Goal: Task Accomplishment & Management: Use online tool/utility

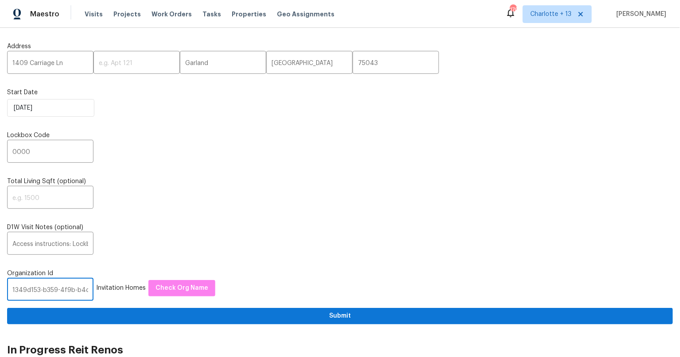
click at [49, 286] on input "1349d153-b359-4f9b-b4dd-758ff939cc37" at bounding box center [50, 290] width 86 height 21
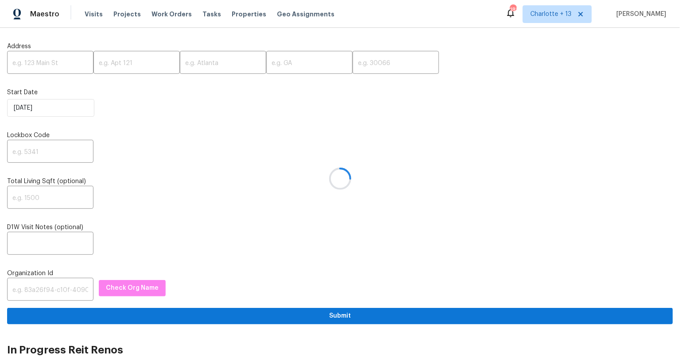
click at [57, 282] on div at bounding box center [340, 178] width 680 height 357
click at [58, 288] on div at bounding box center [340, 178] width 680 height 357
click at [60, 290] on input "text" at bounding box center [50, 290] width 86 height 21
paste input "1349d153-b359-4f9b-b4dd-758ff939cc37"
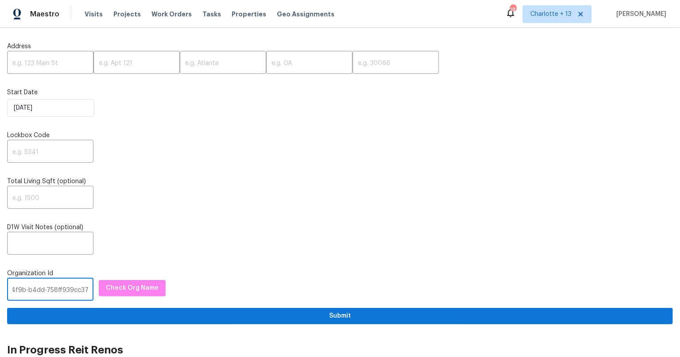
type input "1349d153-b359-4f9b-b4dd-758ff939cc37"
click at [139, 205] on div "​" at bounding box center [339, 198] width 665 height 21
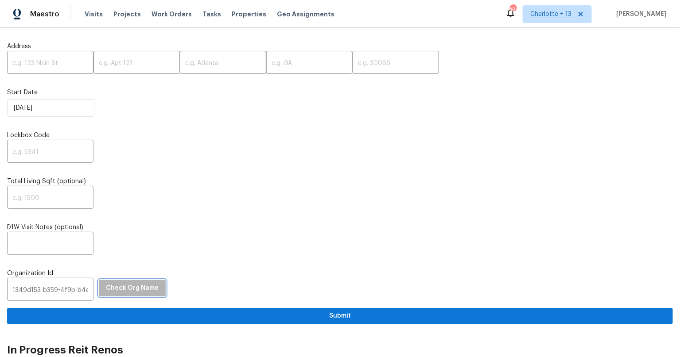
click at [127, 280] on button "Check Org Name" at bounding box center [132, 288] width 67 height 16
click at [39, 59] on input "text" at bounding box center [50, 63] width 86 height 21
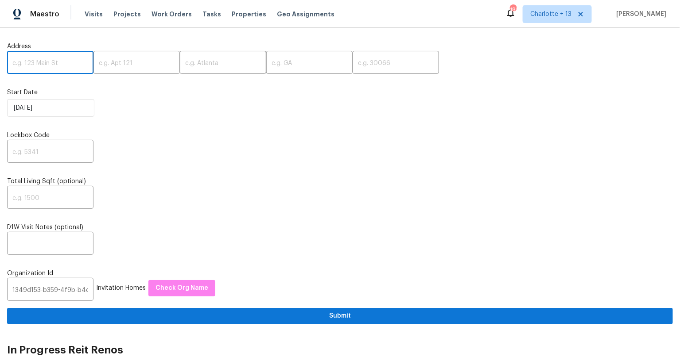
paste input "5130 Cornwallis Ct"
type input "5130 Cornwallis Ct"
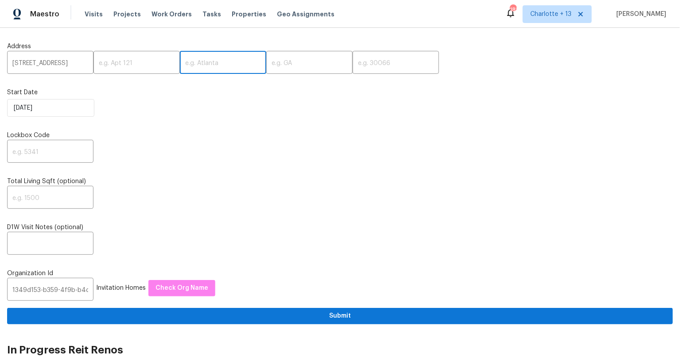
click at [201, 65] on input "text" at bounding box center [223, 63] width 86 height 21
paste input "Stone Mountain"
type input "Stone Mountain"
click at [282, 64] on input "text" at bounding box center [309, 63] width 86 height 21
paste input "GA"
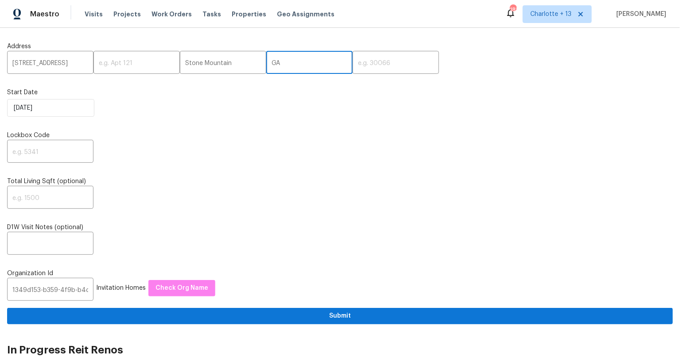
type input "GA"
click at [356, 65] on input "text" at bounding box center [395, 63] width 86 height 21
paste input "30088"
type input "30088"
click at [331, 147] on div "​" at bounding box center [339, 152] width 665 height 21
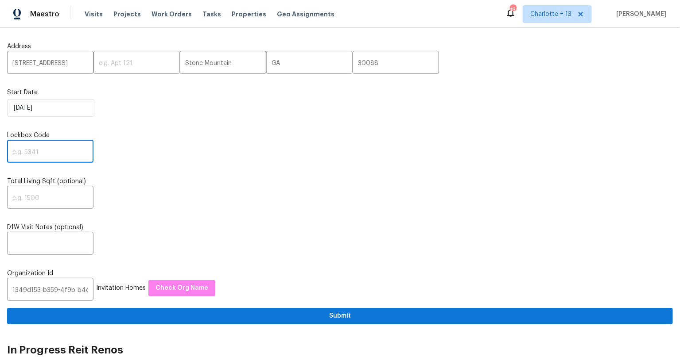
click at [39, 154] on input "text" at bounding box center [50, 152] width 86 height 21
click at [31, 147] on input "text" at bounding box center [50, 152] width 86 height 21
type input "3236"
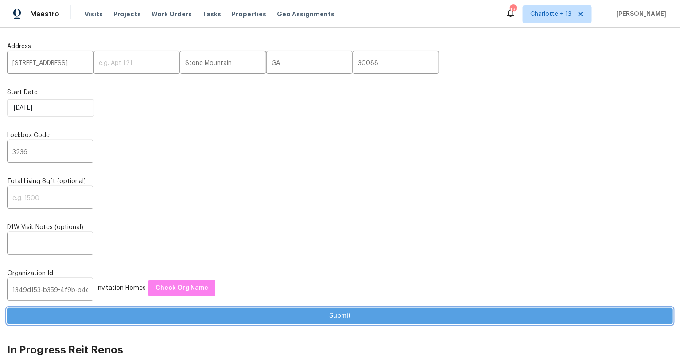
click at [339, 314] on span "Submit" at bounding box center [339, 316] width 651 height 11
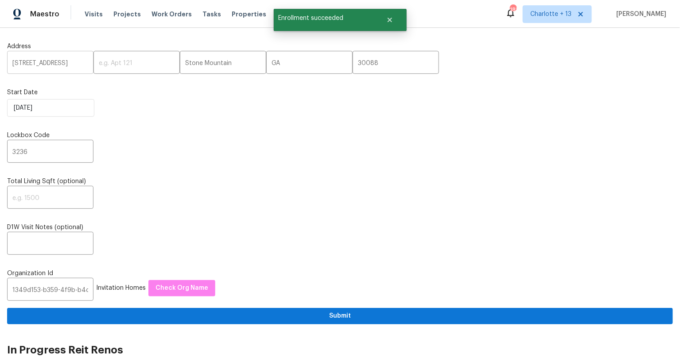
click at [41, 69] on input "5130 Cornwallis Ct" at bounding box center [50, 63] width 86 height 21
click at [39, 64] on input "5130 Cornwallis Ct" at bounding box center [50, 63] width 86 height 21
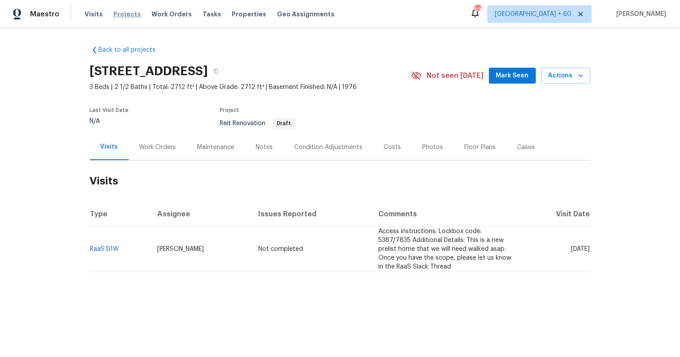
click at [116, 12] on span "Projects" at bounding box center [126, 14] width 27 height 9
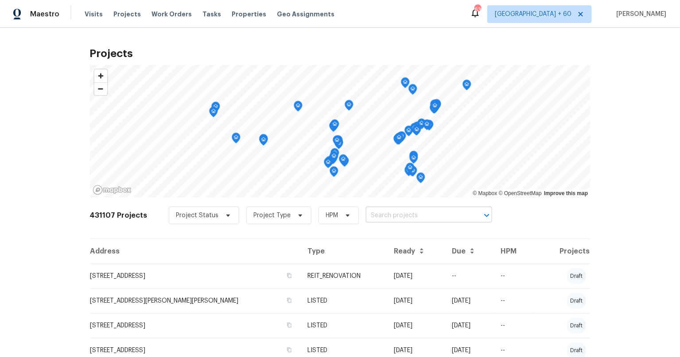
click at [401, 217] on input "text" at bounding box center [416, 216] width 101 height 14
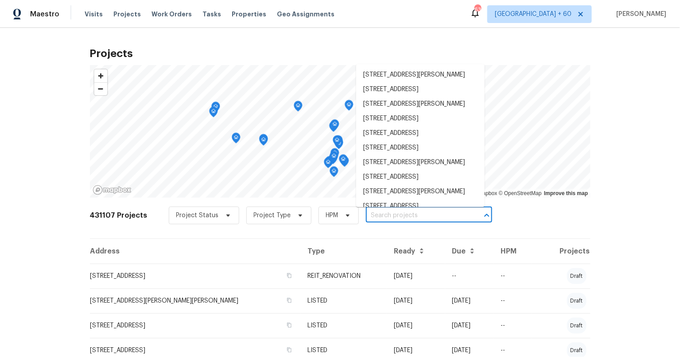
paste input "5130 Cornwallis Ct"
type input "5130 Cornwallis Ct"
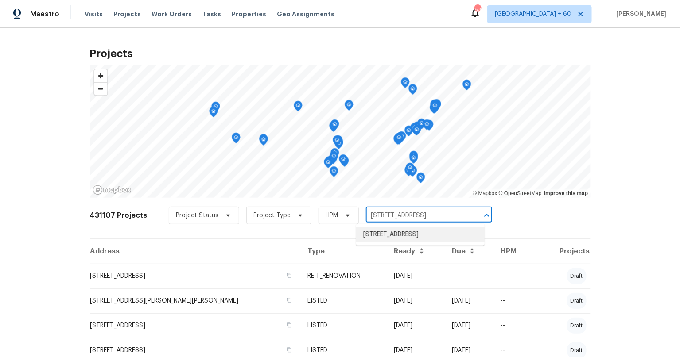
click at [385, 238] on li "5130 Cornwallis Ct, Stone Mountain, GA 30088" at bounding box center [420, 235] width 128 height 15
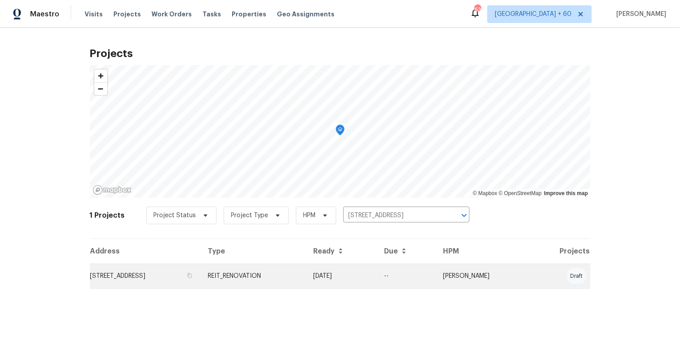
click at [192, 278] on td "5130 Cornwallis Ct, Stone Mountain, GA 30088" at bounding box center [145, 276] width 111 height 25
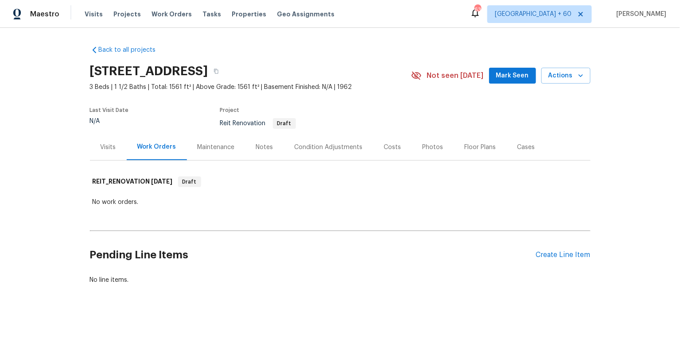
click at [104, 149] on div "Visits" at bounding box center [108, 147] width 15 height 9
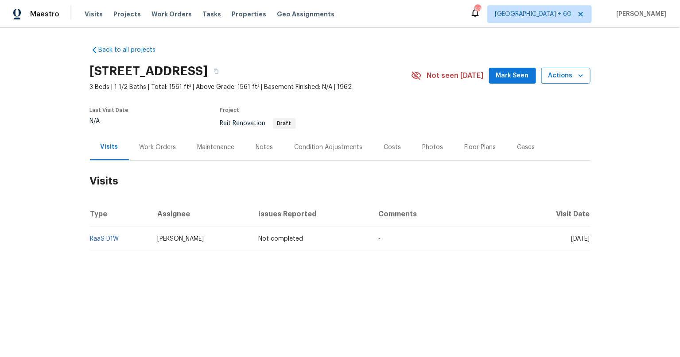
click at [580, 77] on icon "button" at bounding box center [580, 75] width 9 height 9
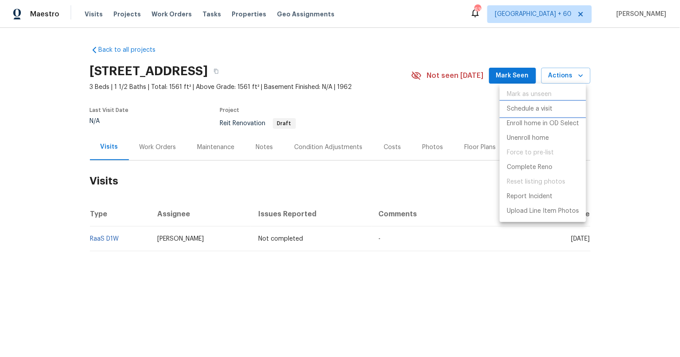
click at [553, 108] on li "Schedule a visit" at bounding box center [542, 109] width 86 height 15
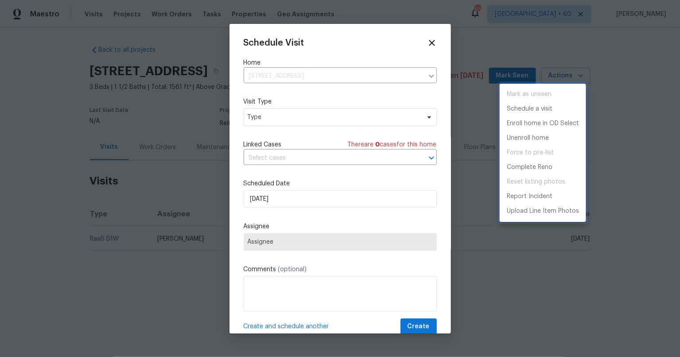
click at [294, 119] on div at bounding box center [340, 178] width 680 height 357
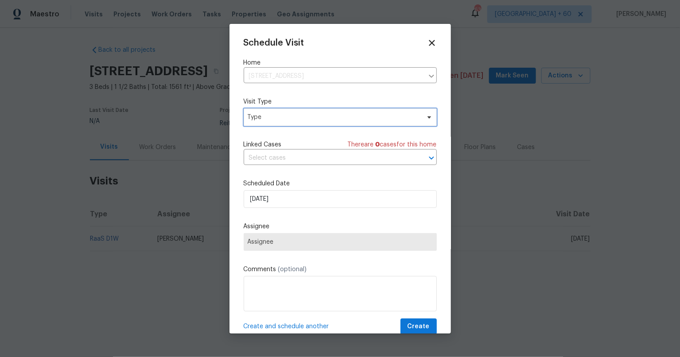
click at [308, 115] on span "Type" at bounding box center [333, 117] width 172 height 9
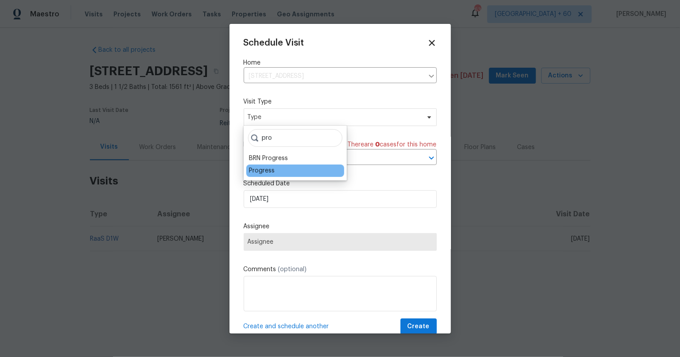
type input "pro"
click at [254, 173] on div "Progress" at bounding box center [262, 170] width 26 height 9
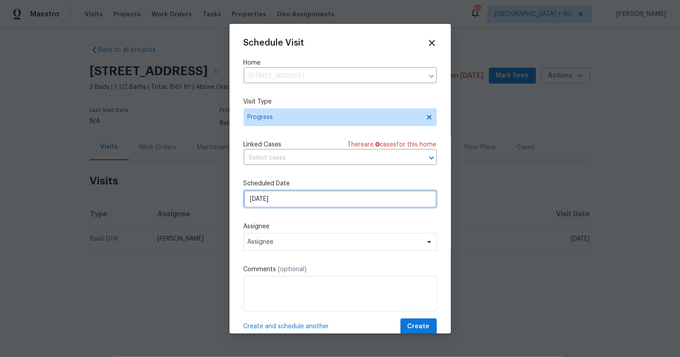
click at [292, 204] on input "9/23/2025" at bounding box center [340, 199] width 193 height 18
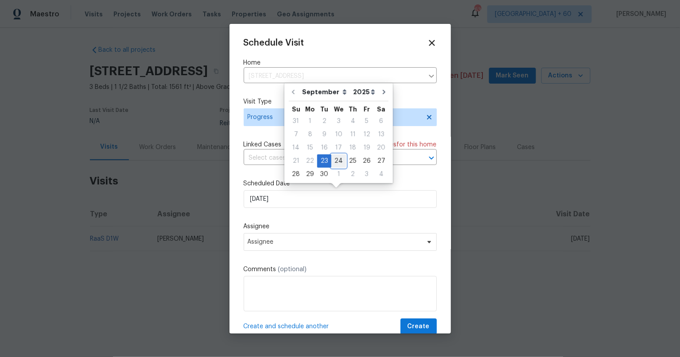
click at [337, 156] on div "24" at bounding box center [338, 161] width 15 height 12
type input "9/24/2025"
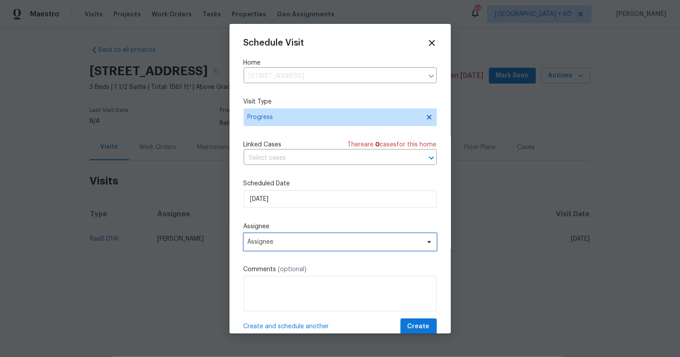
click at [290, 239] on span "Assignee" at bounding box center [334, 242] width 174 height 7
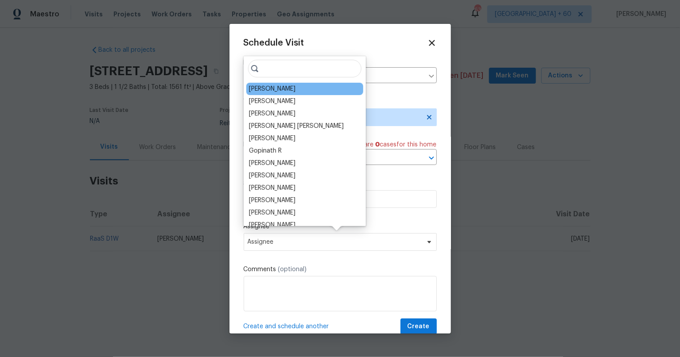
click at [290, 90] on div "Juan Lozano" at bounding box center [304, 89] width 117 height 12
click at [285, 93] on div "Juan Lozano" at bounding box center [304, 89] width 117 height 12
click at [281, 90] on div "Juan Lozano" at bounding box center [272, 89] width 46 height 9
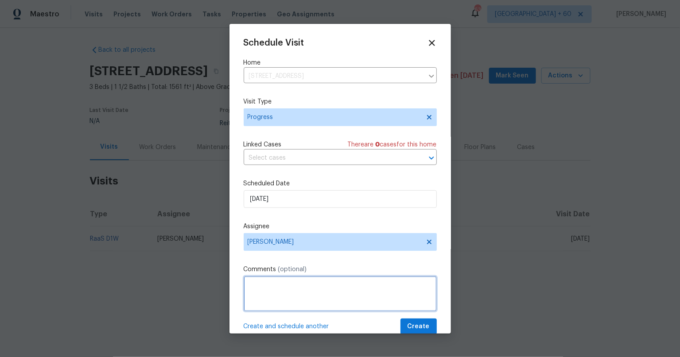
click at [360, 291] on textarea at bounding box center [340, 293] width 193 height 35
paste textarea "Seller is requesting a septic clearance letter for this home"
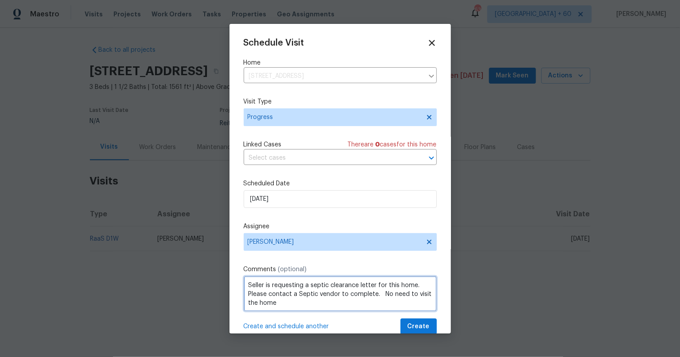
scroll to position [1, 0]
drag, startPoint x: 369, startPoint y: 293, endPoint x: 401, endPoint y: 303, distance: 33.5
click at [401, 303] on textarea "Seller is requesting a septic clearance letter for this home. Please contact a …" at bounding box center [340, 293] width 193 height 35
drag, startPoint x: 400, startPoint y: 294, endPoint x: 416, endPoint y: 321, distance: 31.7
click at [414, 320] on div "Schedule Visit Home 5130 Cornwallis Ct, Stone Mountain, GA 30088 ​ Visit Type P…" at bounding box center [340, 186] width 193 height 297
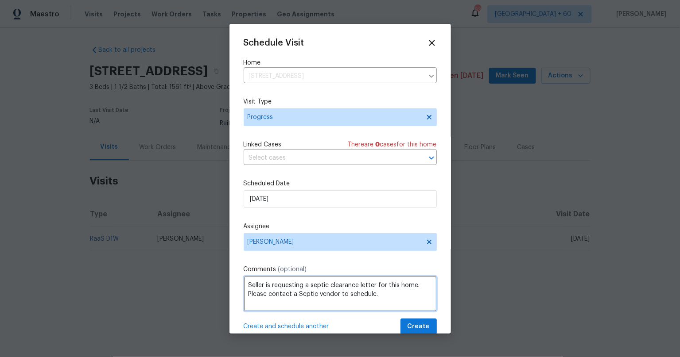
scroll to position [0, 0]
click at [249, 285] on textarea "Seller is requesting a septic clearance letter for this home. Please contact a …" at bounding box center [340, 293] width 193 height 35
click at [416, 297] on textarea "RaaS: Seller is requesting a septic clearance letter for this home. Please cont…" at bounding box center [340, 293] width 193 height 35
click at [406, 302] on textarea "RaaS: Seller is requesting a septic clearance letter for this home. Please cont…" at bounding box center [340, 293] width 193 height 35
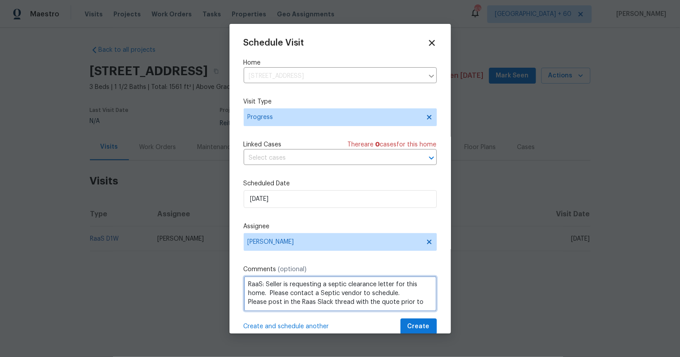
scroll to position [4, 0]
type textarea "RaaS: Seller is requesting a septic clearance letter for this home. Please cont…"
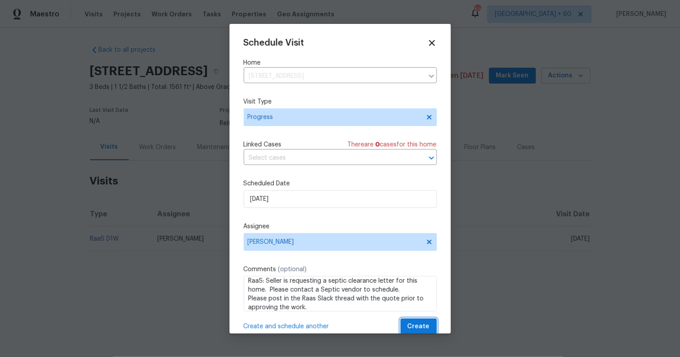
click at [412, 324] on span "Create" at bounding box center [418, 326] width 22 height 11
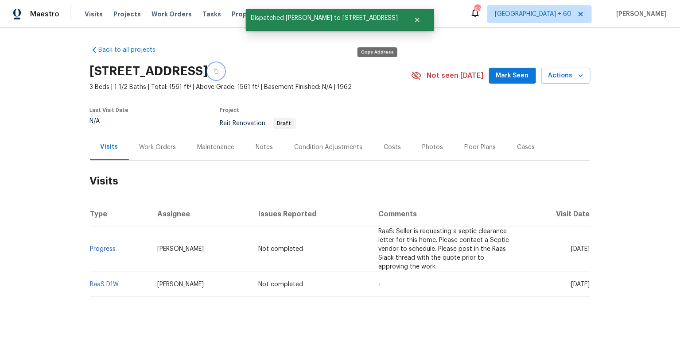
click at [224, 68] on button "button" at bounding box center [216, 71] width 16 height 16
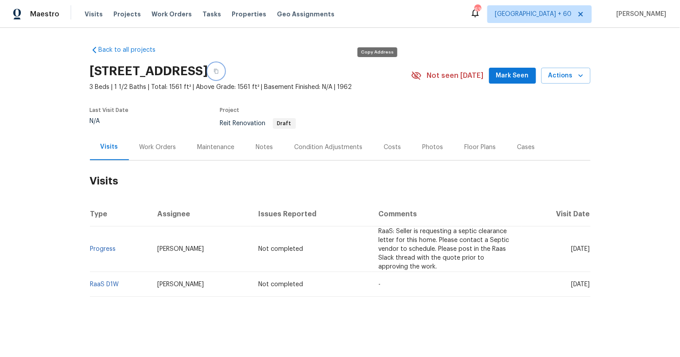
click at [219, 70] on icon "button" at bounding box center [215, 71] width 5 height 5
click at [379, 231] on span "RaaS: Seller is requesting a septic clearance letter for this home. Please cont…" at bounding box center [444, 249] width 131 height 42
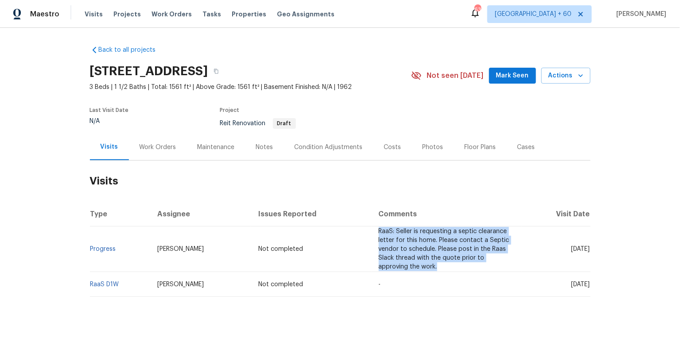
drag, startPoint x: 344, startPoint y: 232, endPoint x: 439, endPoint y: 270, distance: 101.5
click at [439, 270] on td "RaaS: Seller is requesting a septic clearance letter for this home. Please cont…" at bounding box center [446, 250] width 150 height 46
copy span "RaaS: Seller is requesting a septic clearance letter for this home. Please cont…"
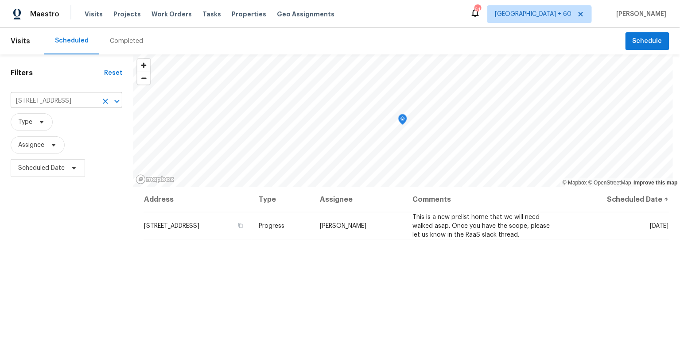
click at [41, 102] on input "[STREET_ADDRESS]" at bounding box center [54, 101] width 87 height 14
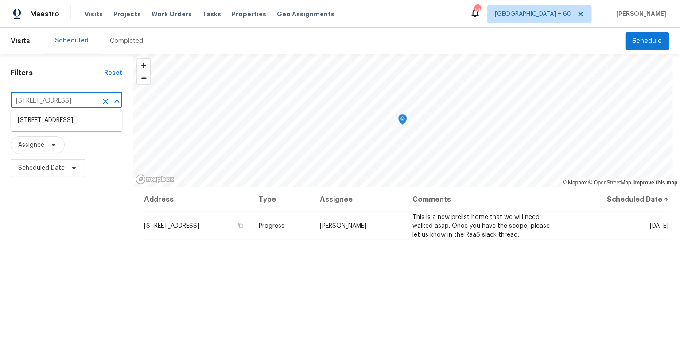
click at [41, 99] on input "[STREET_ADDRESS]" at bounding box center [54, 101] width 87 height 14
click at [39, 100] on input "[STREET_ADDRESS]" at bounding box center [54, 101] width 87 height 14
click at [39, 100] on input "4201 NW 120th Ln, Sunrise, FL 33323" at bounding box center [54, 101] width 87 height 14
click at [57, 100] on input "4201 NW 120th Ln, Sunrise, FL 33323" at bounding box center [54, 101] width 87 height 14
click at [57, 101] on input "4201 NW 120th Ln, Sunrise, FL 33323" at bounding box center [54, 101] width 87 height 14
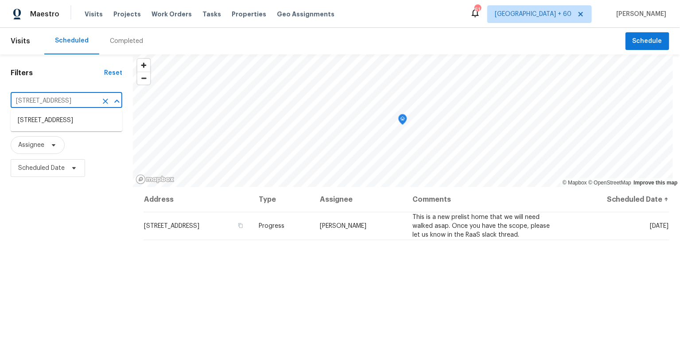
click at [57, 101] on input "4201 NW 120th Ln, Sunrise, FL 33323" at bounding box center [54, 101] width 87 height 14
paste input "5130 Cornwallis Ct, Stone Mountain, GA 30088"
type input "5130 Cornwallis Ct, Stone Mountain, GA 30088"
click at [58, 120] on li "5130 Cornwallis Ct, Stone Mountain, GA 30088" at bounding box center [67, 120] width 112 height 15
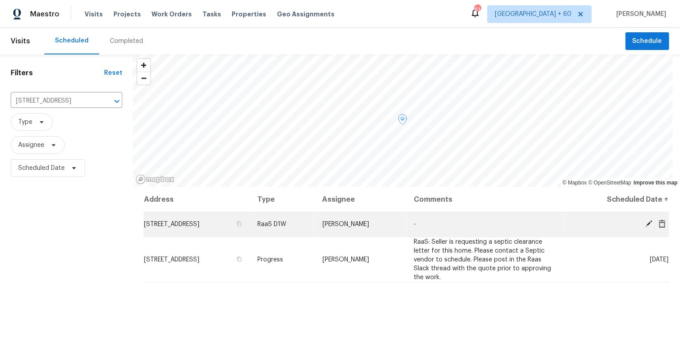
click at [658, 227] on icon at bounding box center [661, 224] width 7 height 8
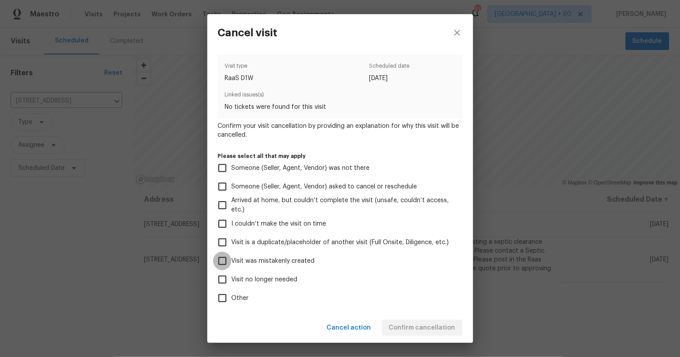
click at [221, 260] on input "Visit was mistakenly created" at bounding box center [222, 261] width 19 height 19
checkbox input "true"
drag, startPoint x: 431, startPoint y: 342, endPoint x: 430, endPoint y: 333, distance: 9.3
click at [431, 342] on div "Cancel action Confirm cancellation" at bounding box center [340, 328] width 266 height 31
click at [430, 333] on span "Confirm cancellation" at bounding box center [422, 328] width 66 height 11
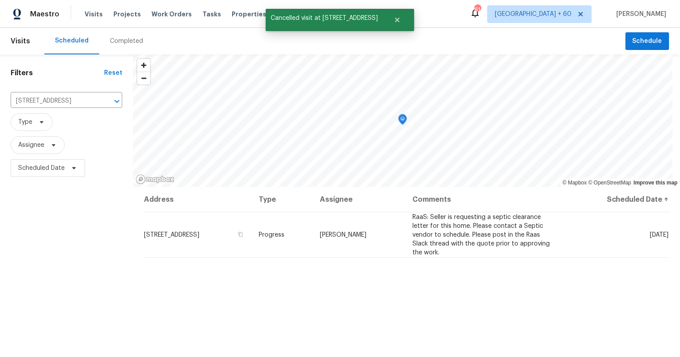
click at [383, 307] on div "Address Type Assignee Comments Scheduled Date ↑ 5130 Cornwallis Ct, Stone Mount…" at bounding box center [406, 330] width 547 height 286
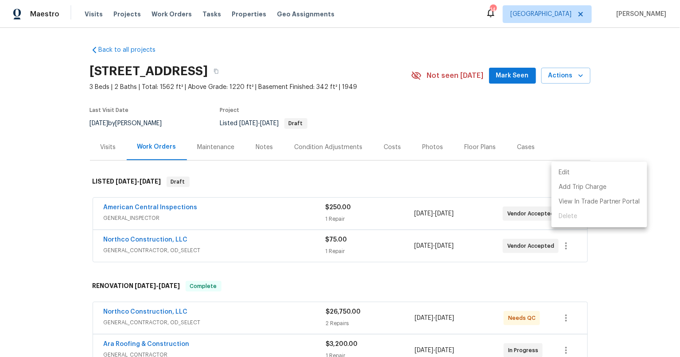
scroll to position [178, 0]
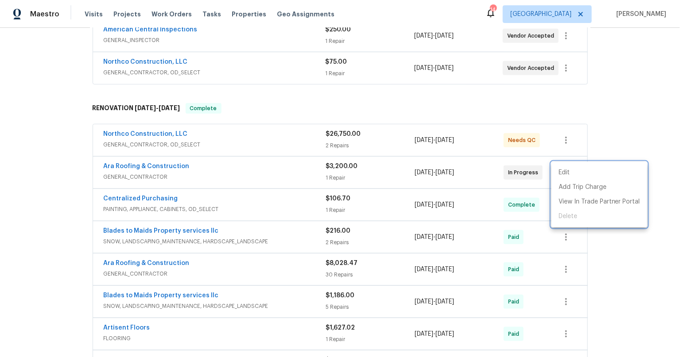
click at [42, 148] on div at bounding box center [340, 178] width 680 height 357
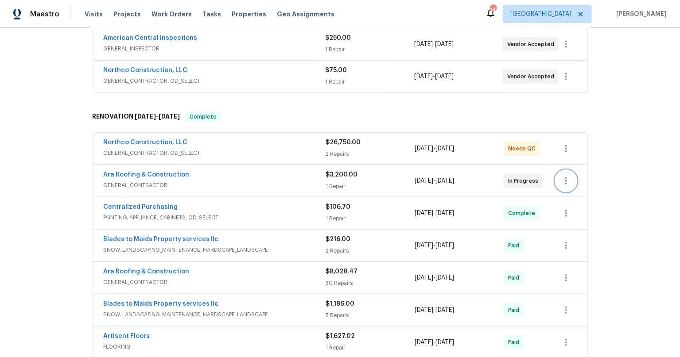
scroll to position [0, 0]
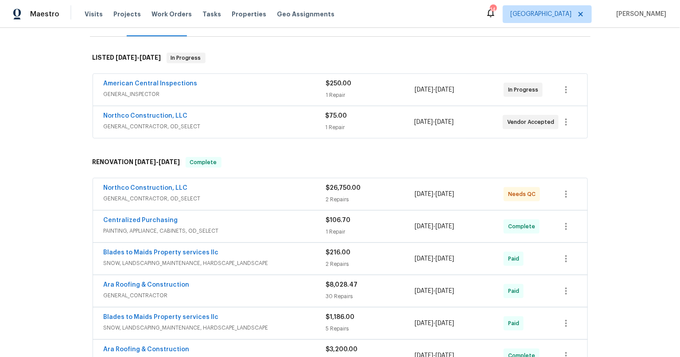
scroll to position [114, 0]
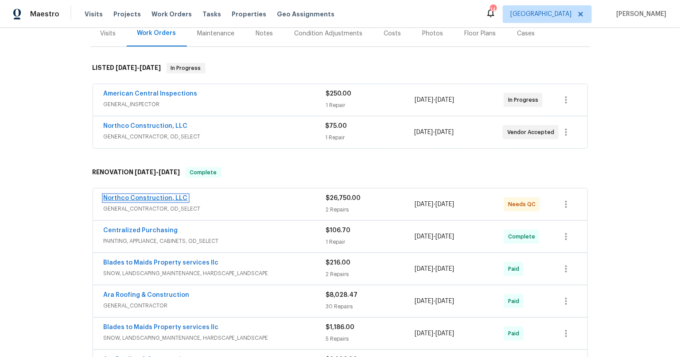
click at [155, 195] on link "Northco Construction, LLC" at bounding box center [146, 198] width 84 height 6
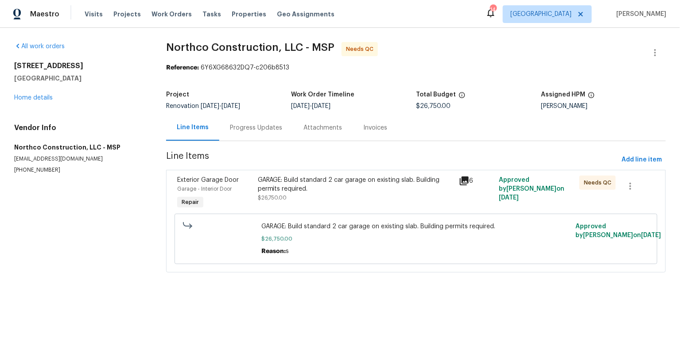
click at [300, 188] on div "GARAGE: Build standard 2 car garage on existing slab. Building permits required." at bounding box center [356, 185] width 196 height 18
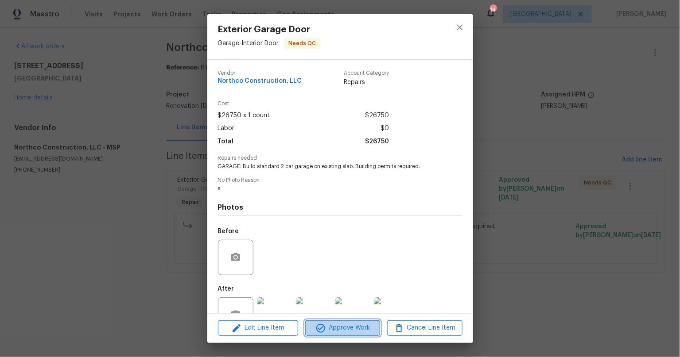
click at [370, 327] on span "Approve Work" at bounding box center [343, 328] width 70 height 11
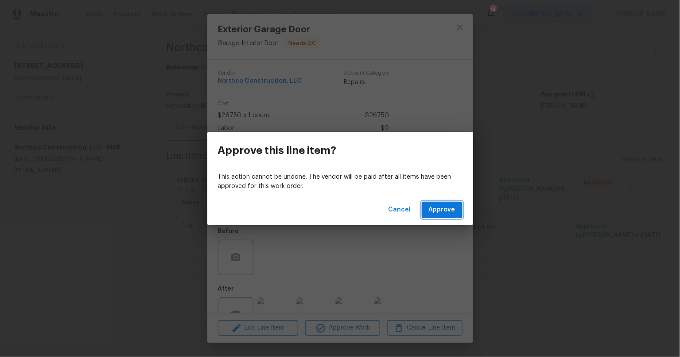
click at [441, 215] on span "Approve" at bounding box center [442, 210] width 27 height 11
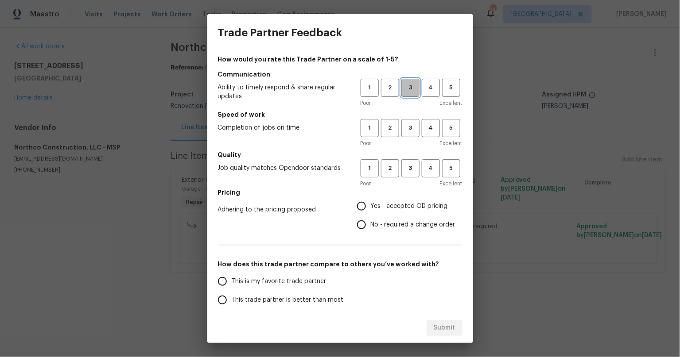
click at [408, 92] on span "3" at bounding box center [410, 88] width 16 height 10
click at [401, 130] on button "3" at bounding box center [410, 128] width 18 height 18
click at [389, 132] on span "2" at bounding box center [390, 128] width 16 height 10
click at [408, 167] on span "3" at bounding box center [410, 168] width 16 height 10
drag, startPoint x: 403, startPoint y: 132, endPoint x: 395, endPoint y: 152, distance: 21.0
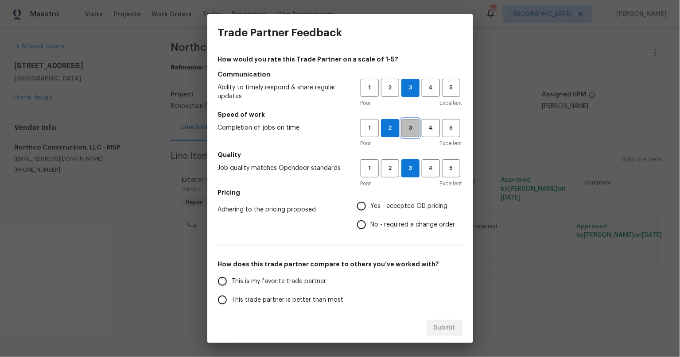
click at [403, 132] on span "3" at bounding box center [410, 128] width 16 height 10
drag, startPoint x: 386, startPoint y: 125, endPoint x: 408, endPoint y: 192, distance: 70.6
click at [386, 125] on span "2" at bounding box center [390, 128] width 16 height 10
click at [402, 125] on span "3" at bounding box center [410, 128] width 16 height 10
click at [382, 124] on span "2" at bounding box center [390, 128] width 16 height 10
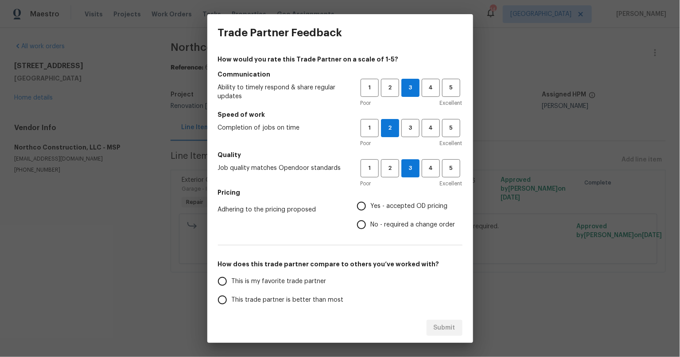
drag, startPoint x: 359, startPoint y: 209, endPoint x: 356, endPoint y: 213, distance: 5.0
click at [359, 209] on input "Yes - accepted OD pricing" at bounding box center [361, 206] width 19 height 19
radio input "true"
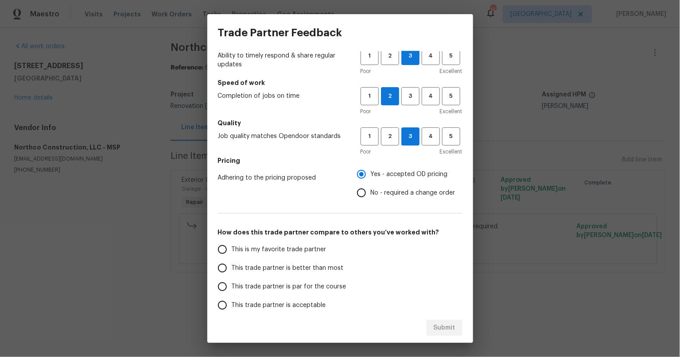
scroll to position [42, 0]
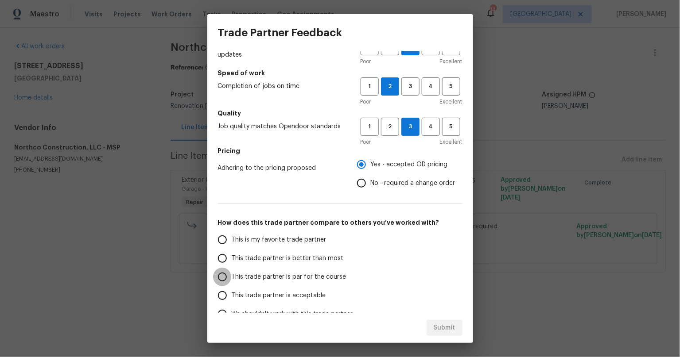
click at [224, 275] on input "This trade partner is par for the course" at bounding box center [222, 277] width 19 height 19
click at [447, 328] on span "Submit" at bounding box center [444, 328] width 22 height 11
radio input "true"
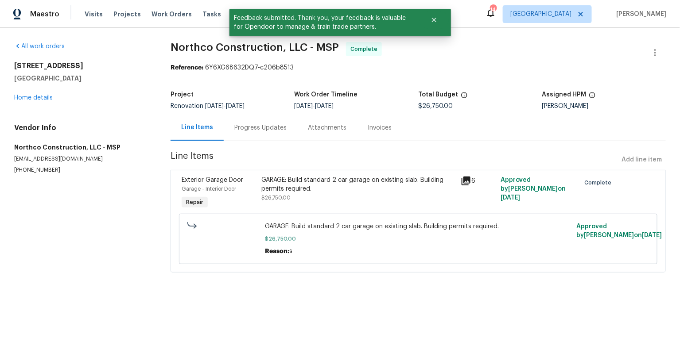
click at [118, 224] on section "All work orders 5749 27th Ave S Minneapolis, MN 55417 Home details Vendor Info …" at bounding box center [81, 162] width 135 height 241
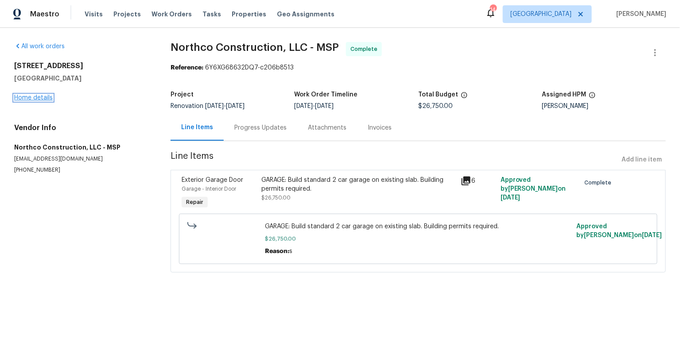
click at [43, 95] on link "Home details" at bounding box center [33, 98] width 39 height 6
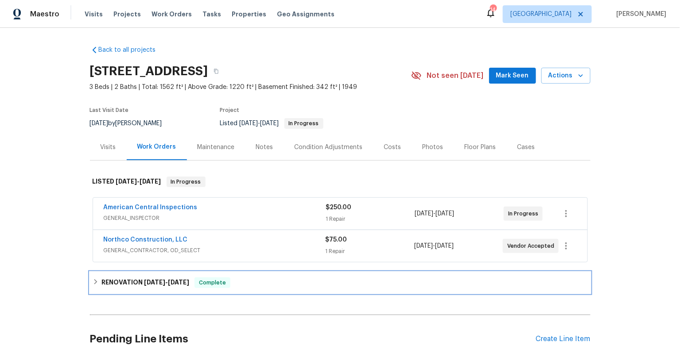
click at [93, 282] on icon at bounding box center [96, 282] width 6 height 6
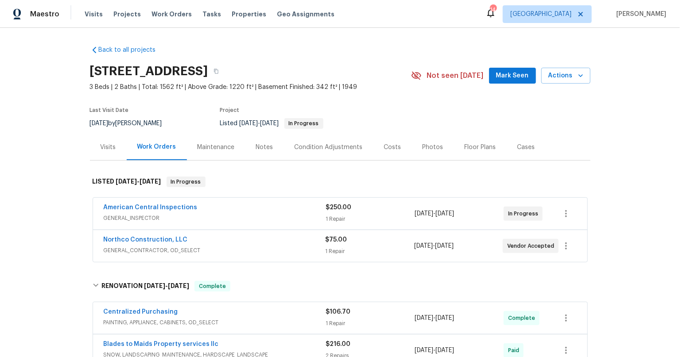
click at [64, 246] on div "Back to all projects [STREET_ADDRESS] 3 Beds | 2 Baths | Total: 1562 ft² | Abov…" at bounding box center [340, 192] width 680 height 329
click at [70, 194] on div "Back to all projects [STREET_ADDRESS] 3 Beds | 2 Baths | Total: 1562 ft² | Abov…" at bounding box center [340, 192] width 680 height 329
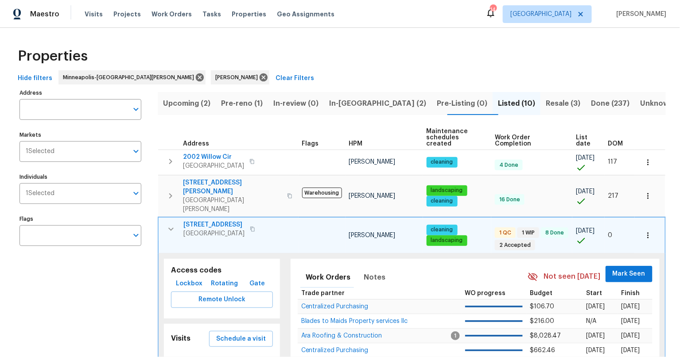
scroll to position [2, 0]
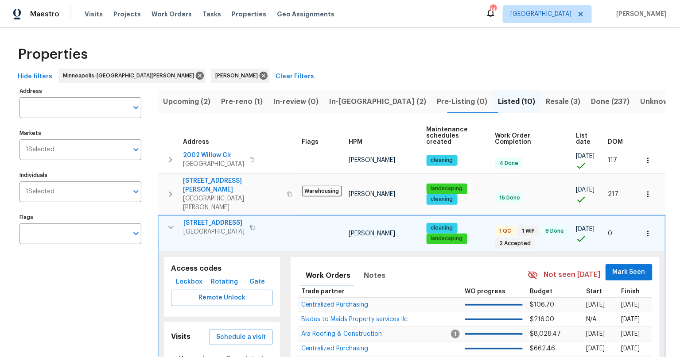
click at [170, 222] on icon "button" at bounding box center [171, 227] width 11 height 11
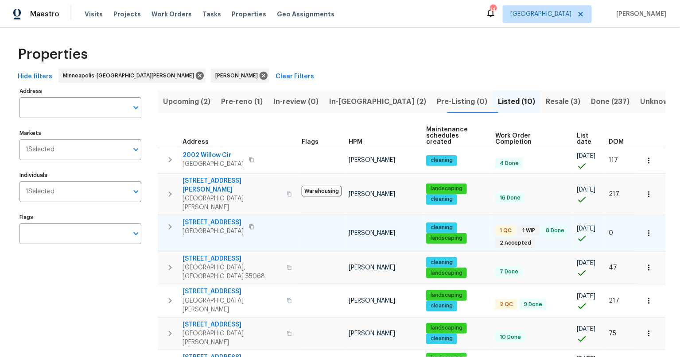
click at [112, 317] on div "Address Address Markets 1 Selected Markets Individuals 1 Selected Individuals F…" at bounding box center [85, 291] width 133 height 413
